Goal: Transaction & Acquisition: Download file/media

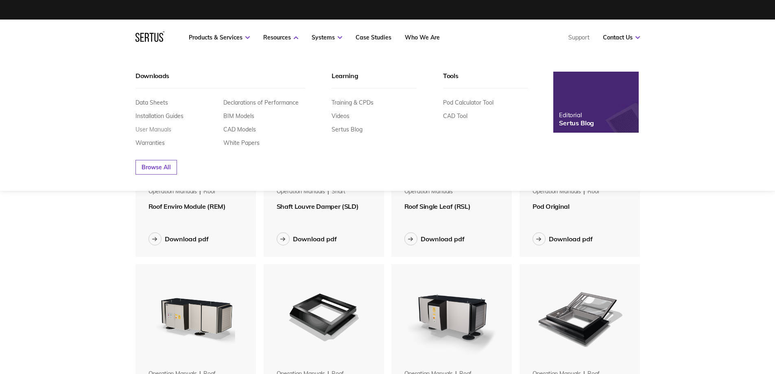
click at [139, 129] on link "User Manuals" at bounding box center [154, 129] width 36 height 7
click at [158, 131] on link "User Manuals" at bounding box center [154, 129] width 36 height 7
click at [163, 115] on link "Installation Guides" at bounding box center [160, 115] width 48 height 7
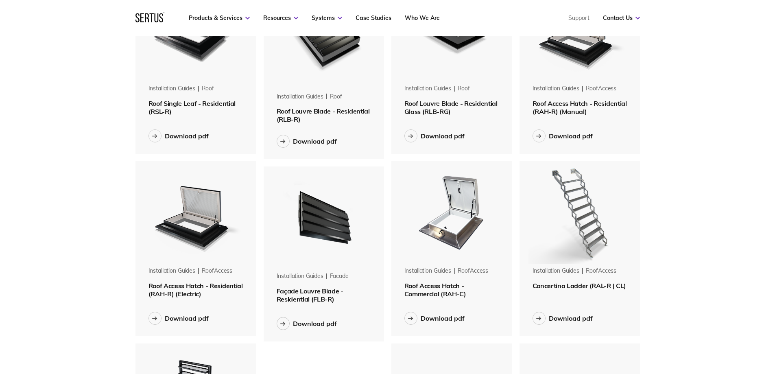
scroll to position [285, 0]
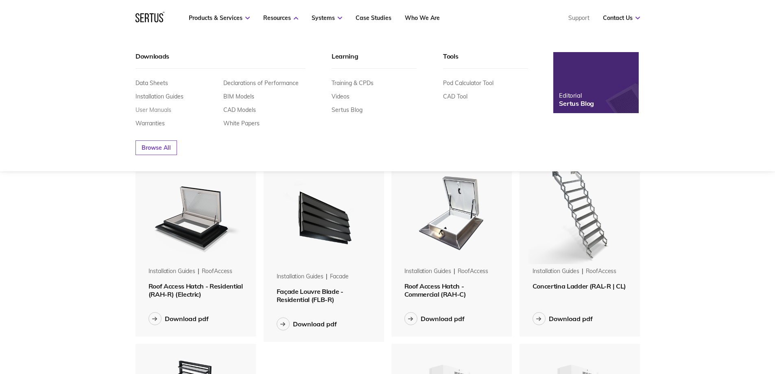
click at [155, 112] on link "User Manuals" at bounding box center [154, 109] width 36 height 7
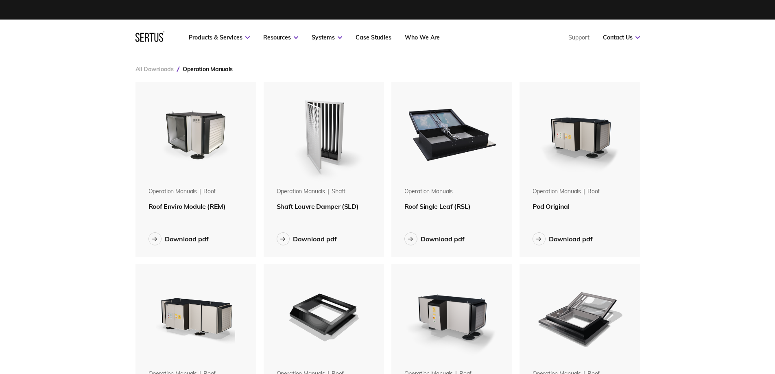
click at [162, 69] on link "All Downloads" at bounding box center [155, 69] width 38 height 7
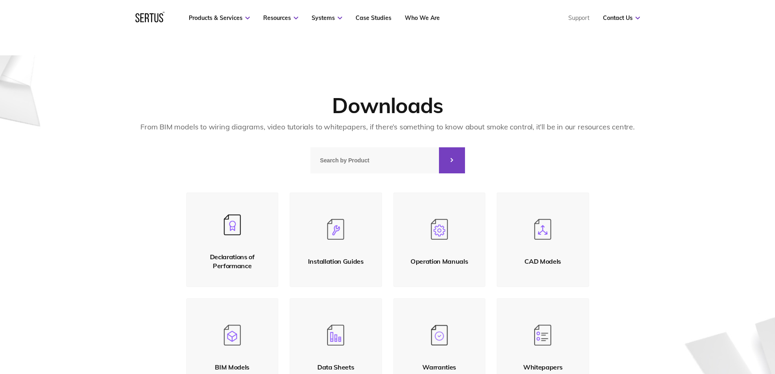
scroll to position [81, 0]
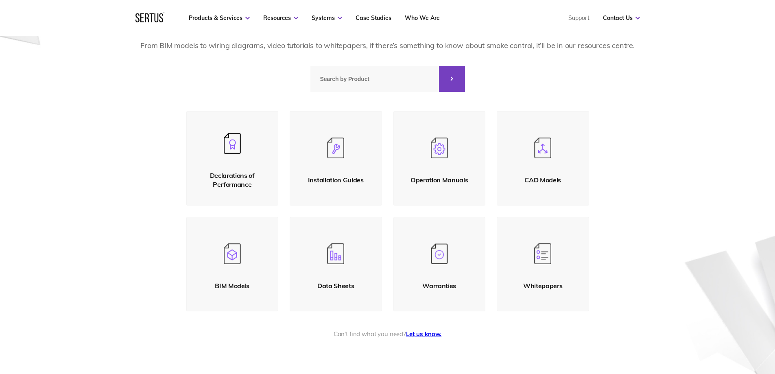
click at [328, 184] on div "Installation Guides" at bounding box center [336, 179] width 56 height 9
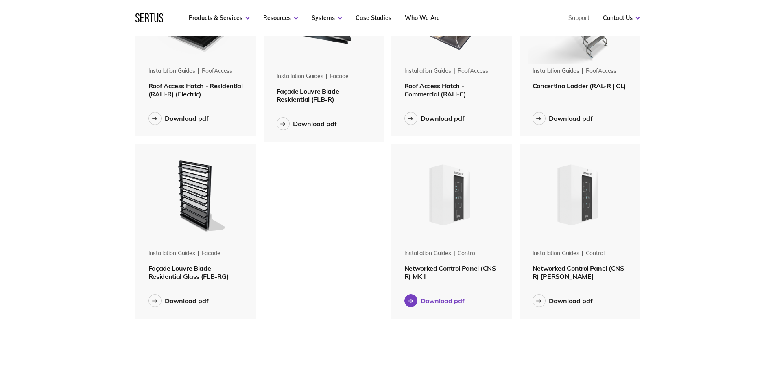
scroll to position [488, 0]
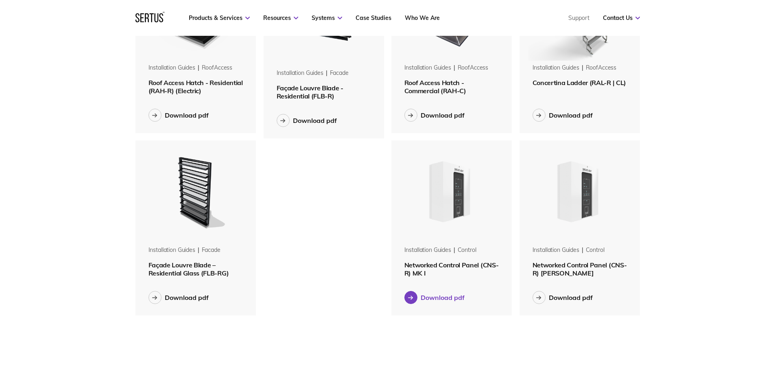
click at [436, 296] on div "Download pdf" at bounding box center [443, 297] width 44 height 8
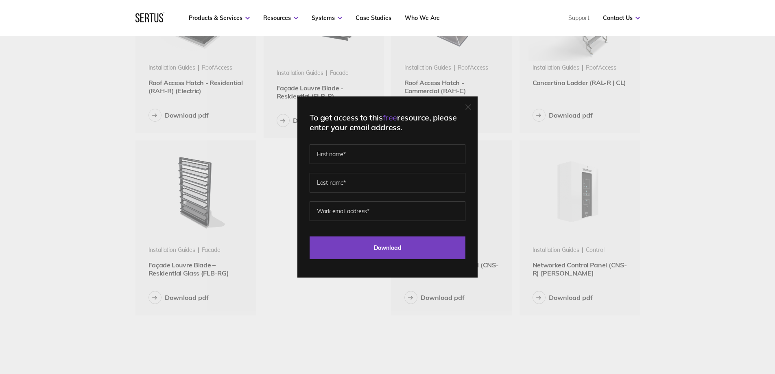
click at [471, 104] on icon at bounding box center [469, 107] width 6 height 6
